Goal: Communication & Community: Answer question/provide support

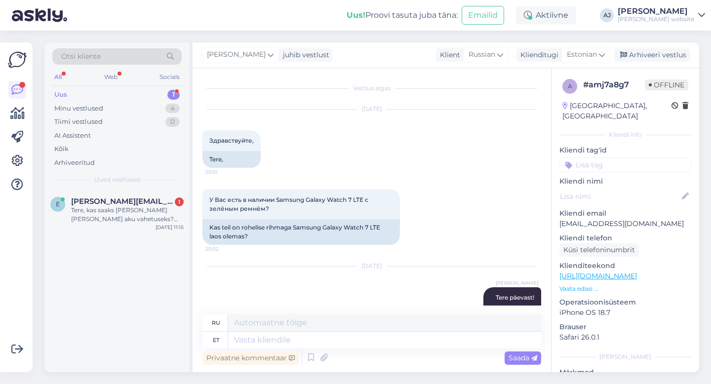
scroll to position [89, 0]
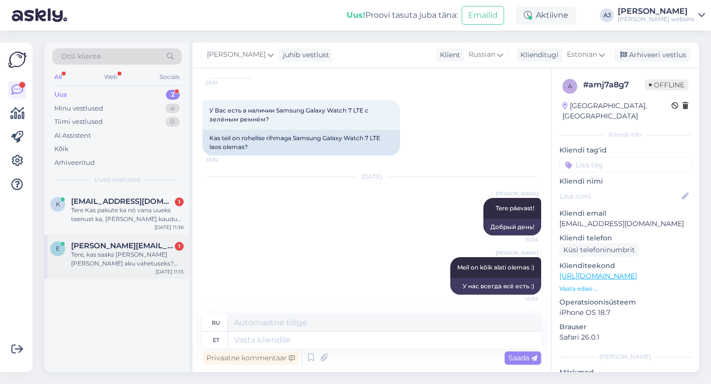
click at [128, 248] on span "[PERSON_NAME][EMAIL_ADDRESS][DOMAIN_NAME]" at bounding box center [122, 245] width 103 height 9
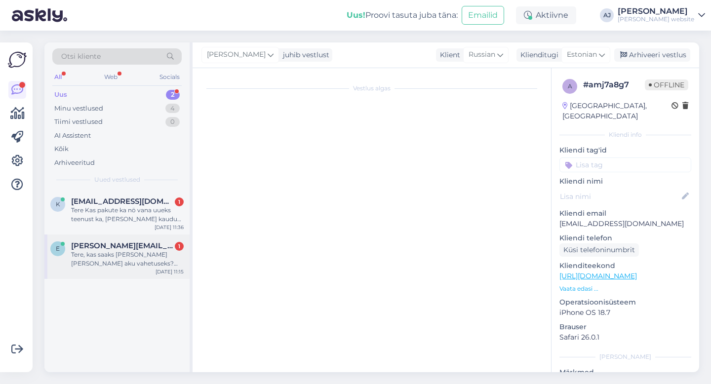
scroll to position [1713, 0]
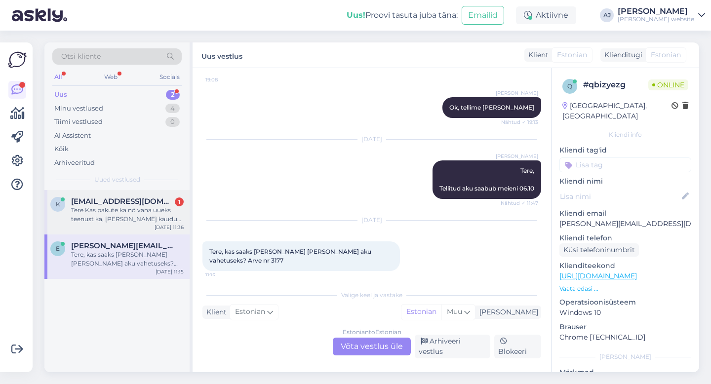
click at [102, 199] on span "[EMAIL_ADDRESS][DOMAIN_NAME]" at bounding box center [122, 201] width 103 height 9
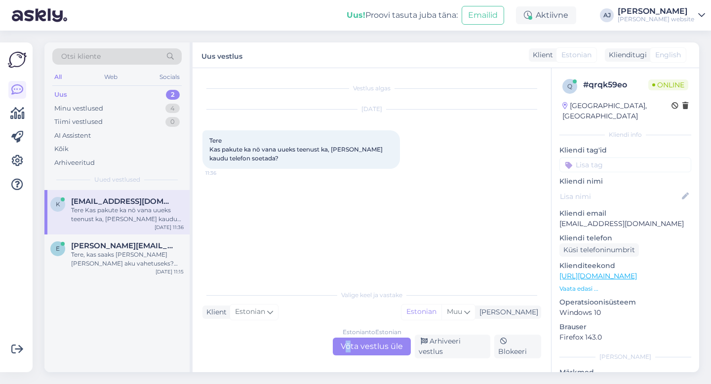
click at [348, 352] on div "Estonian to Estonian Võta vestlus üle" at bounding box center [372, 347] width 78 height 18
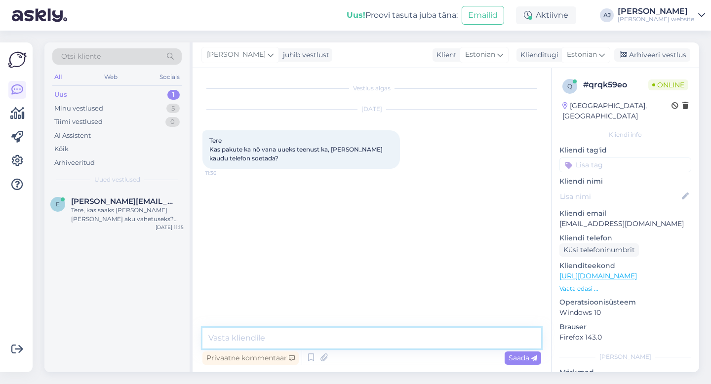
click at [232, 336] on textarea at bounding box center [371, 338] width 339 height 21
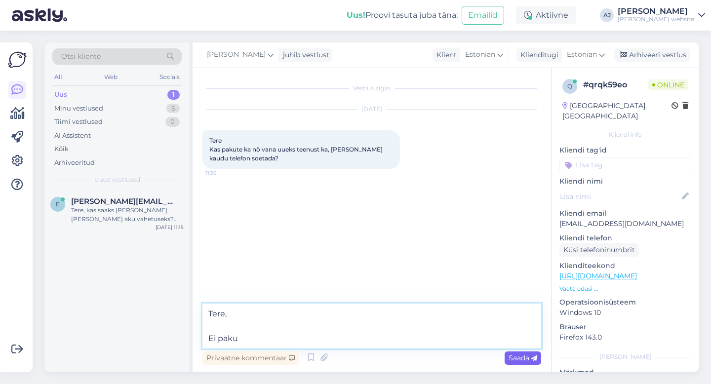
type textarea "Tere, Ei paku"
click at [518, 359] on span "Saada" at bounding box center [522, 357] width 29 height 9
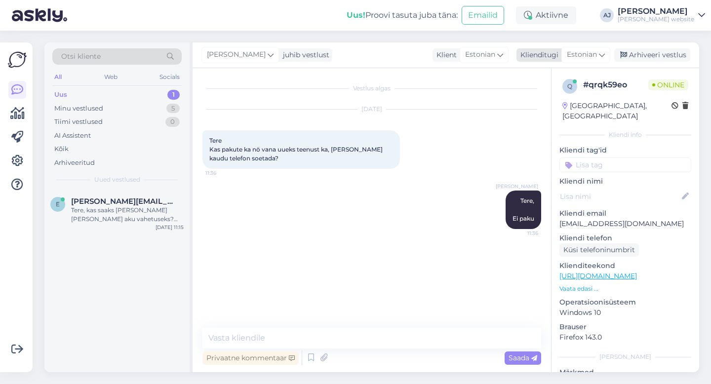
drag, startPoint x: 648, startPoint y: 52, endPoint x: 601, endPoint y: 53, distance: 47.9
click at [648, 52] on div "Arhiveeri vestlus" at bounding box center [652, 54] width 76 height 13
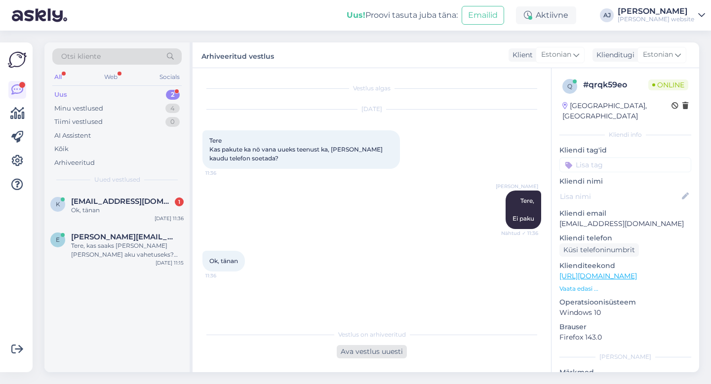
drag, startPoint x: 371, startPoint y: 353, endPoint x: 376, endPoint y: 348, distance: 7.3
click at [372, 353] on div "Ava vestlus uuesti" at bounding box center [372, 351] width 70 height 13
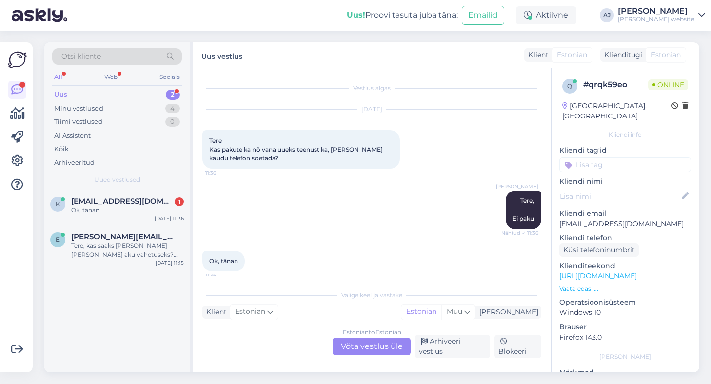
click at [377, 348] on div "Estonian to Estonian Võta vestlus üle" at bounding box center [372, 347] width 78 height 18
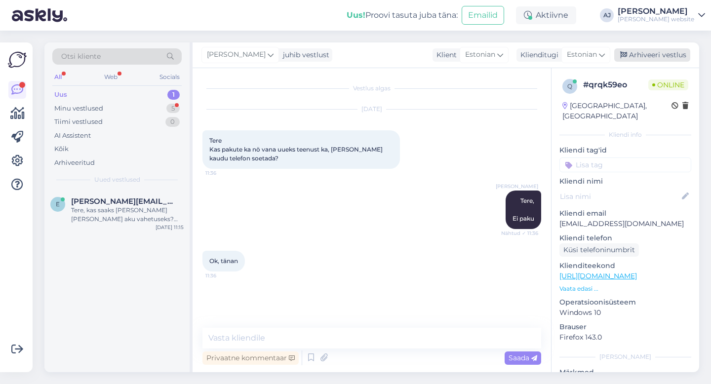
click at [653, 50] on div "Arhiveeri vestlus" at bounding box center [652, 54] width 76 height 13
